Goal: Task Accomplishment & Management: Manage account settings

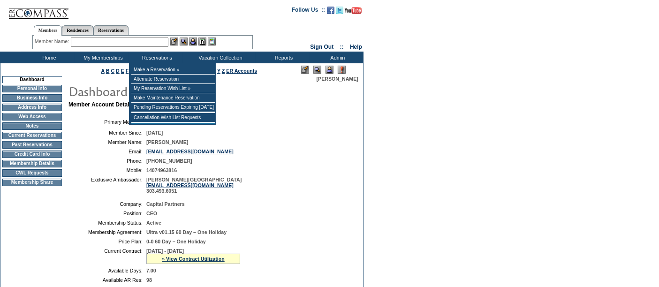
click at [126, 44] on input "text" at bounding box center [120, 42] width 98 height 9
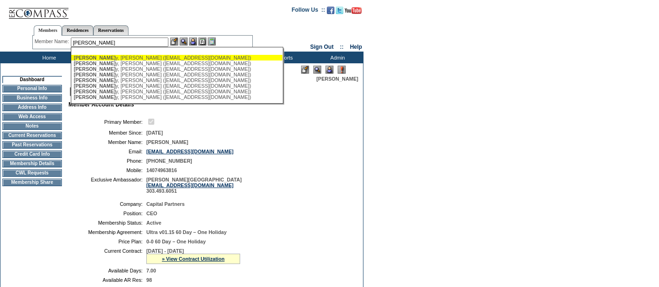
click at [111, 55] on div "Stoller y, Cailey (cstollery@angusglen.com)" at bounding box center [177, 58] width 206 height 6
type input "Stollery, Cailey (cstollery@angusglen.com)"
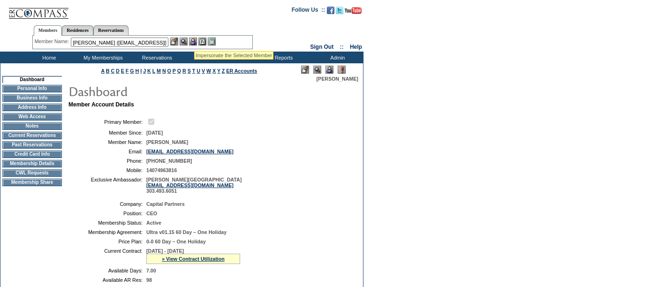
click at [194, 40] on img at bounding box center [193, 42] width 8 height 8
click at [43, 139] on td "Current Reservations" at bounding box center [32, 136] width 60 height 8
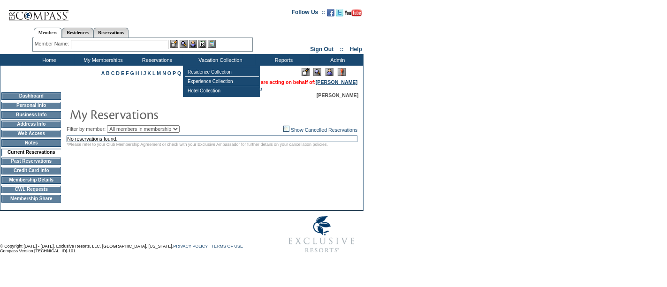
click at [328, 83] on link "[PERSON_NAME]" at bounding box center [337, 82] width 42 height 6
